Goal: Transaction & Acquisition: Purchase product/service

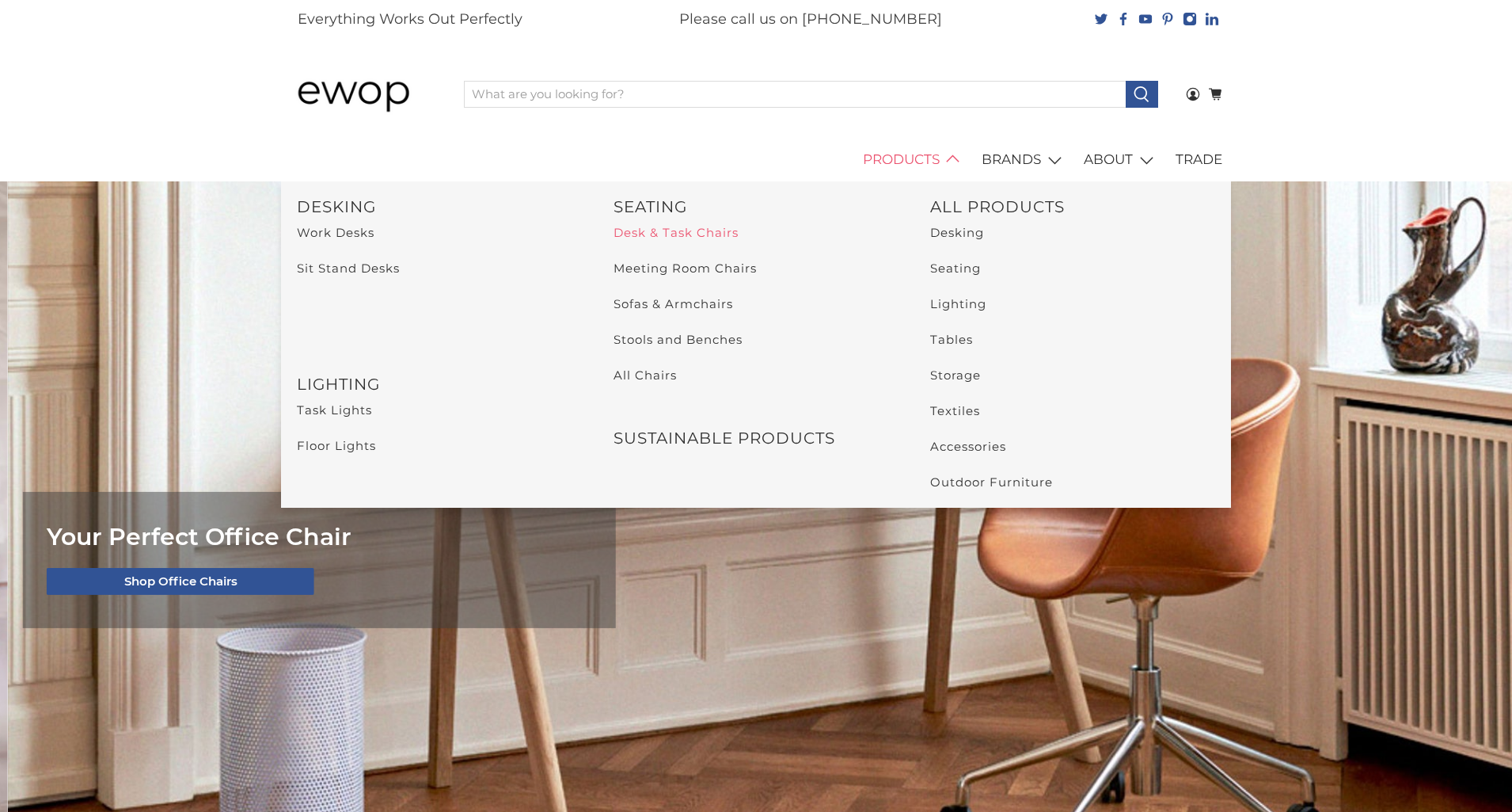
click at [704, 225] on link "Desk & Task Chairs" at bounding box center [676, 232] width 125 height 15
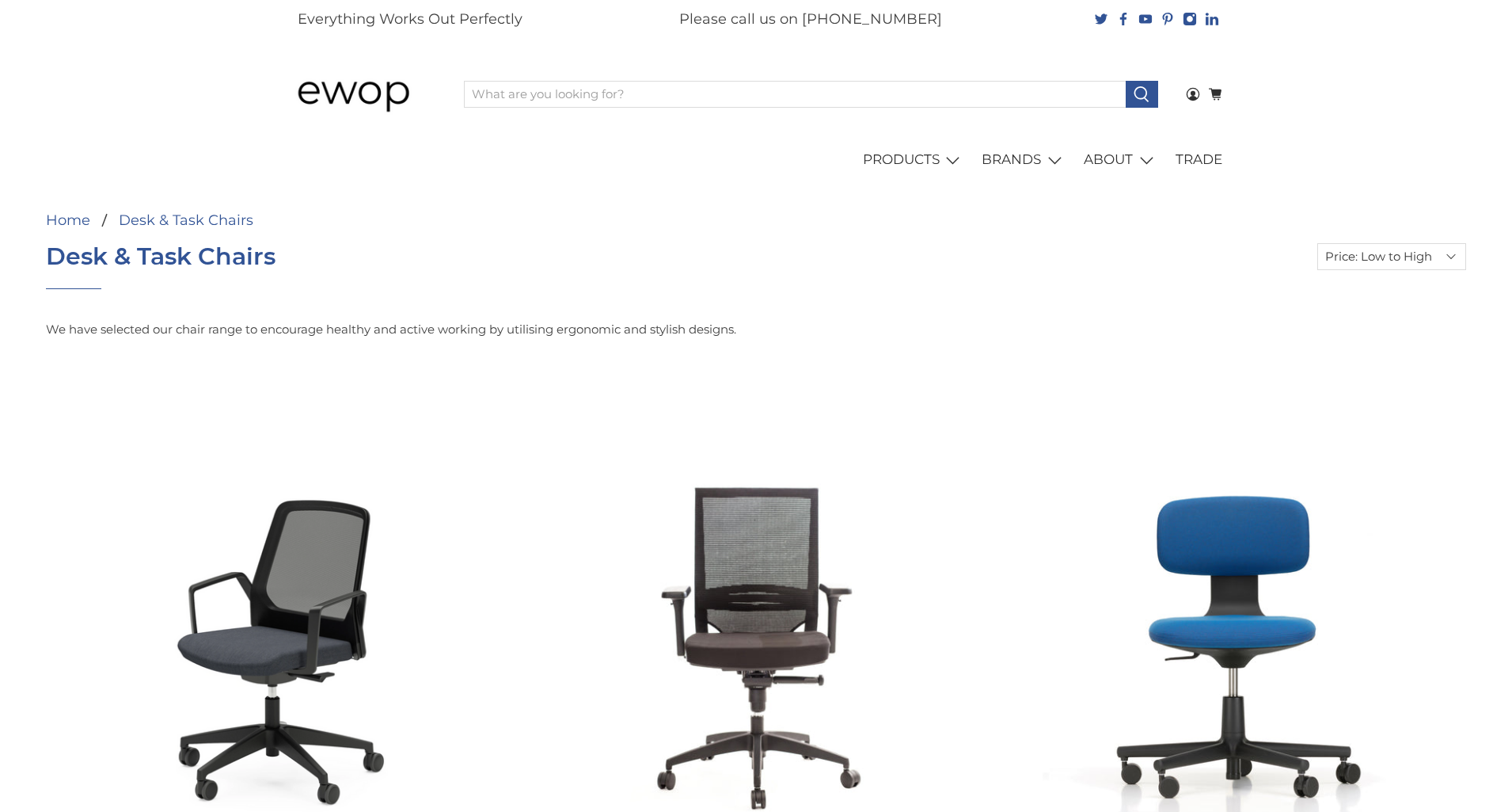
select select "price-ascending"
click at [612, 95] on input "What are you looking for?" at bounding box center [795, 94] width 662 height 27
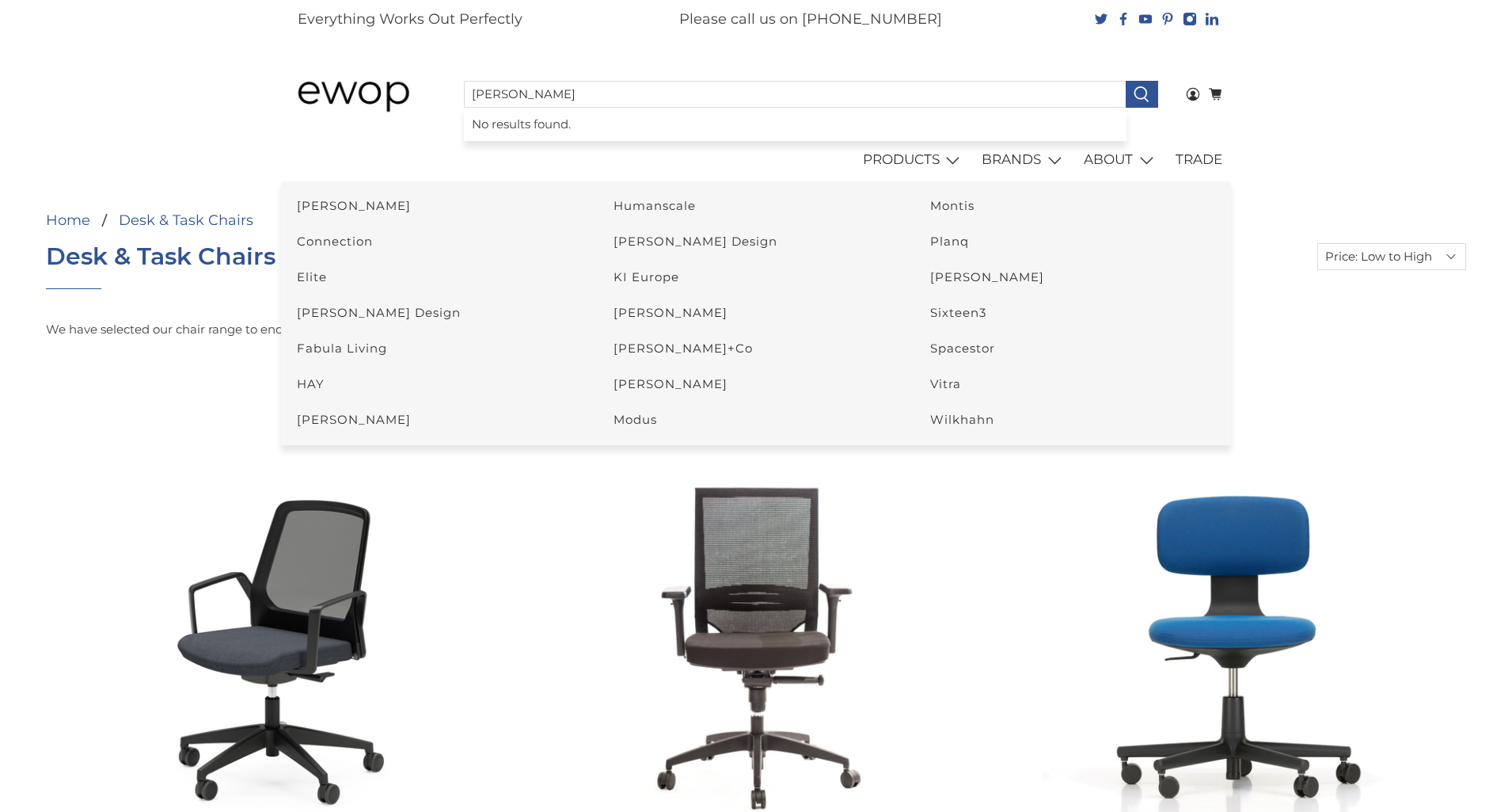
click at [660, 111] on li "No results found." at bounding box center [795, 125] width 662 height 34
click at [663, 94] on input "herman" at bounding box center [795, 94] width 662 height 27
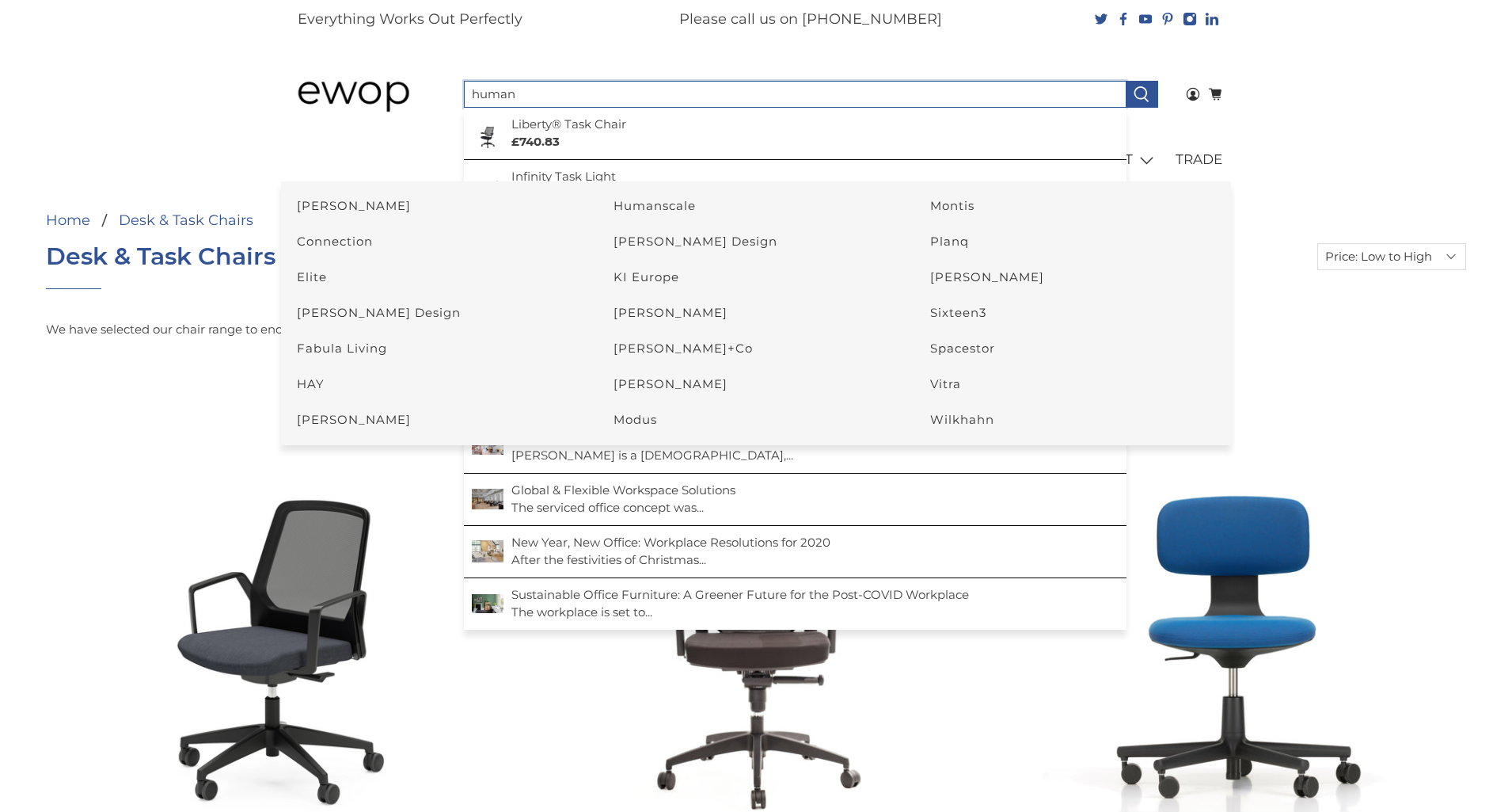
type input "humans"
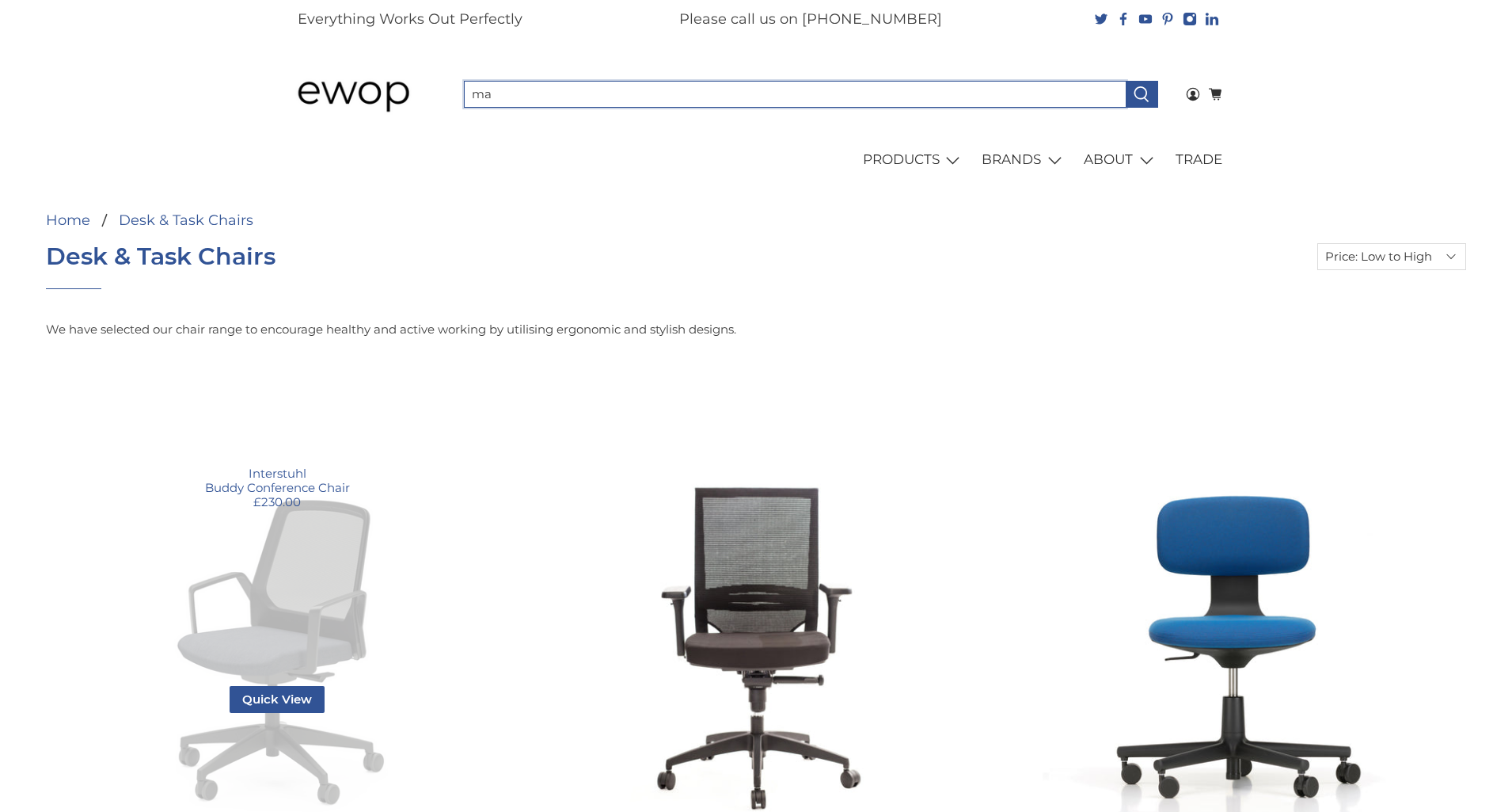
type input "m"
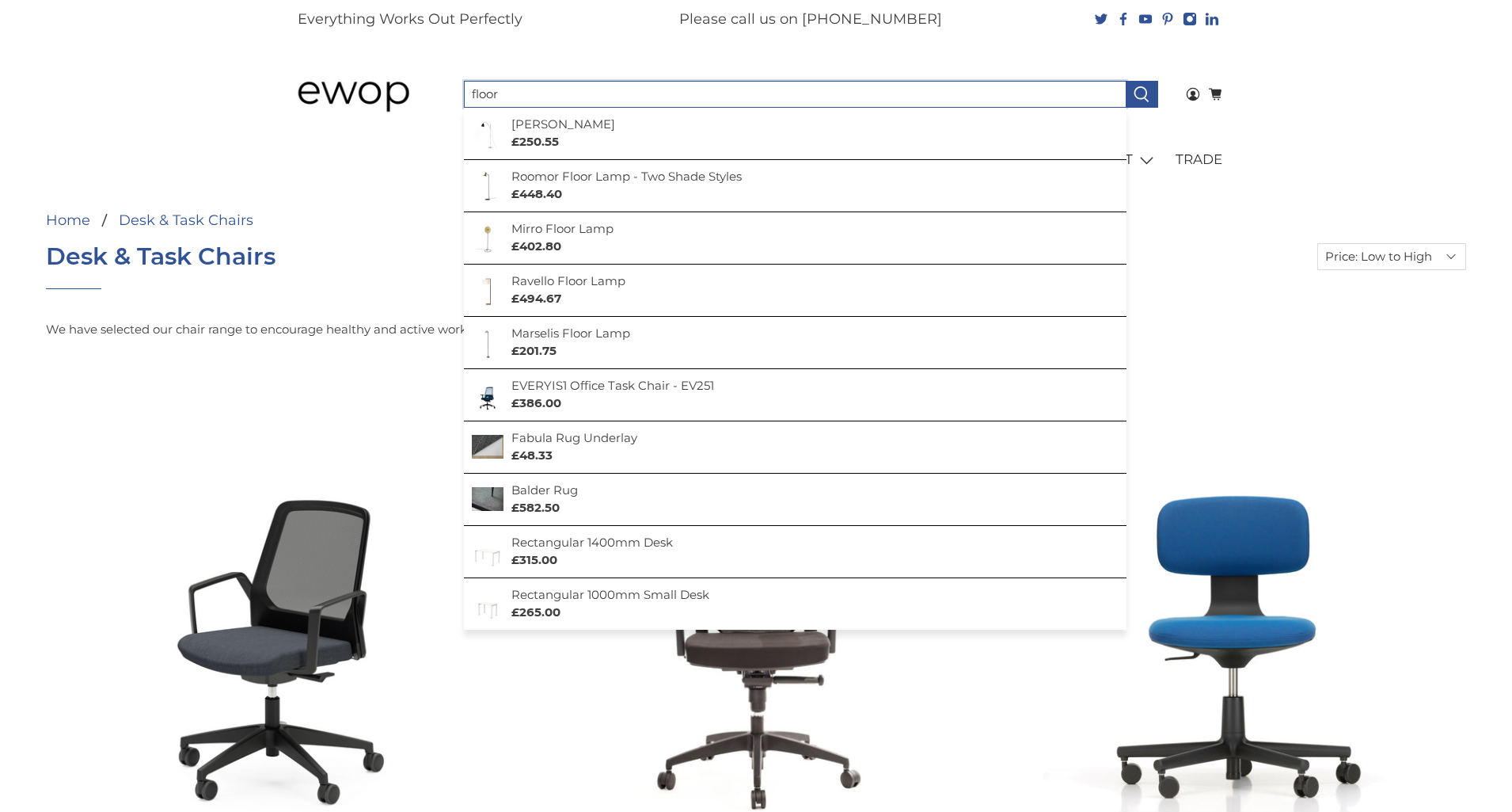
type input "floor"
click at [217, 82] on header "menu Ewop Joel Floor Lamp £250.55 Roomor Floor Lamp - Two Shade Styles £448.40 …" at bounding box center [756, 110] width 1512 height 143
